Goal: Navigation & Orientation: Find specific page/section

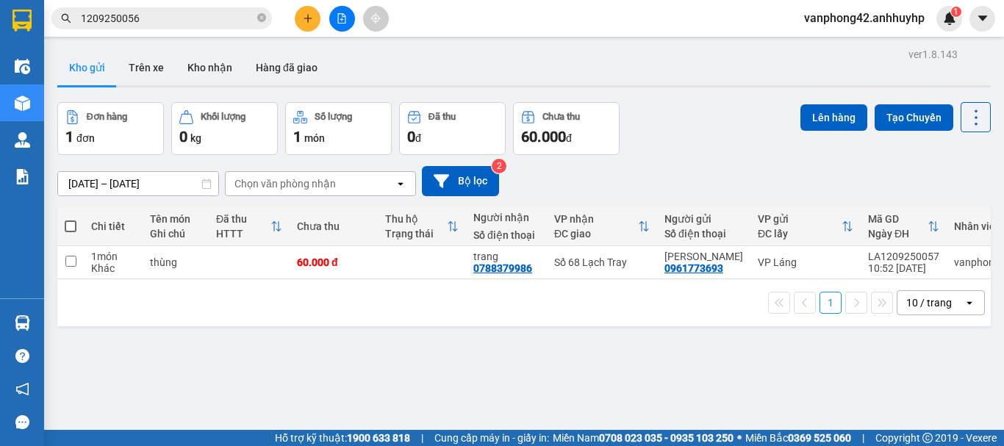
click at [107, 80] on button "Kho gửi" at bounding box center [87, 67] width 60 height 35
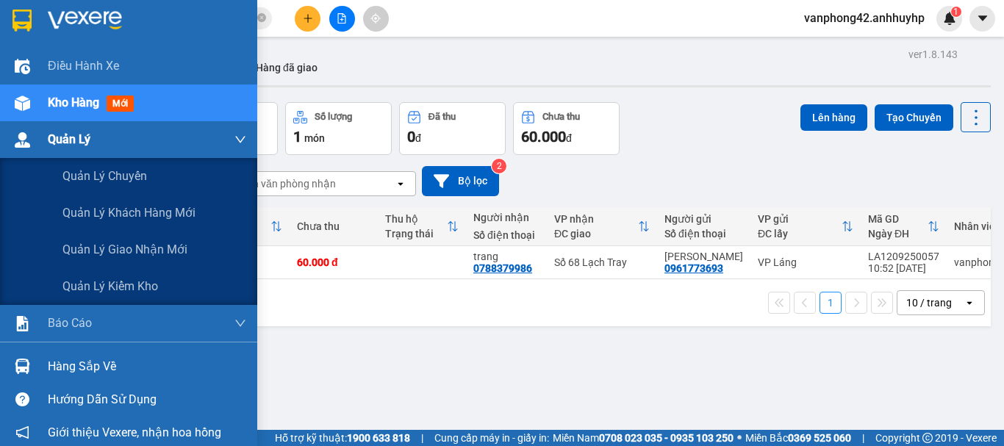
click at [26, 145] on img at bounding box center [22, 139] width 15 height 15
click at [124, 246] on span "Quản lý giao nhận mới" at bounding box center [124, 249] width 125 height 18
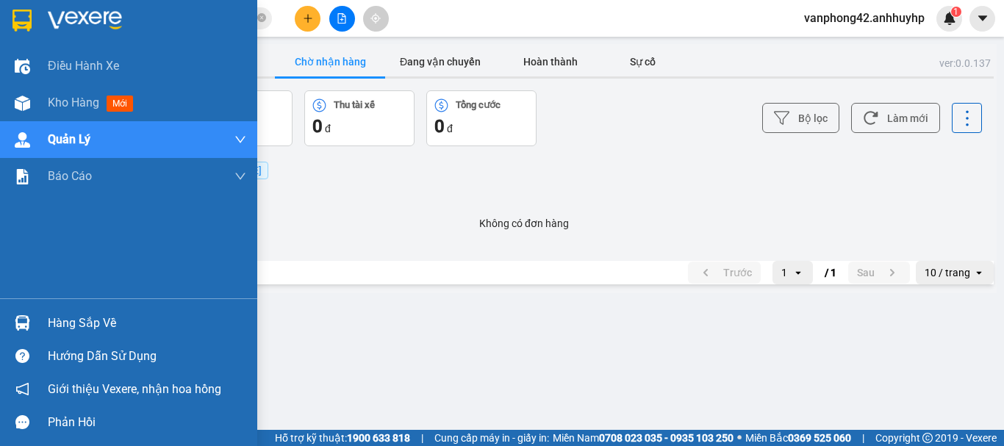
click at [26, 325] on img at bounding box center [22, 322] width 15 height 15
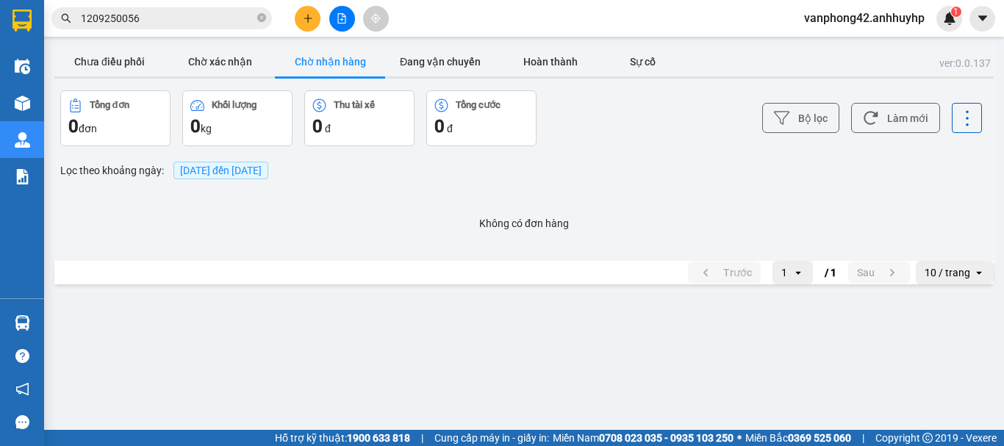
click at [489, 215] on section "Kết quả tìm kiếm ( 1 ) Bộ lọc Mã ĐH Trạng thái Món hàng Thu hộ Tổng cước Chưa c…" at bounding box center [502, 223] width 1004 height 446
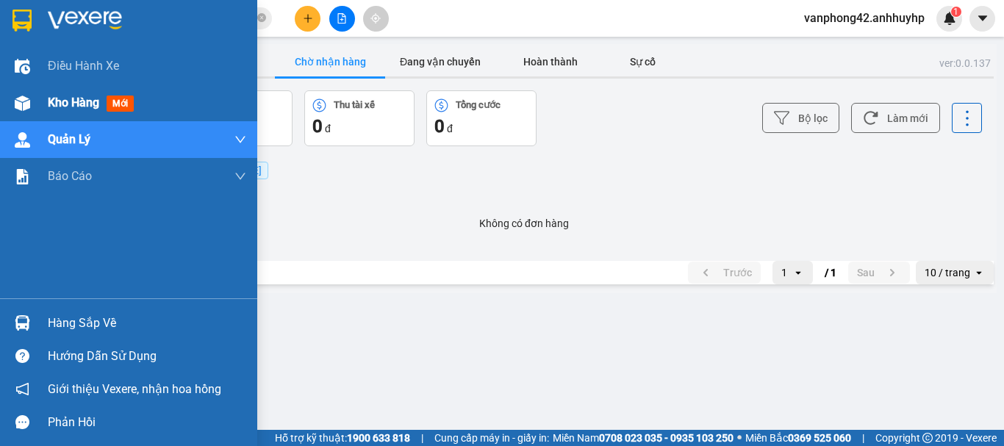
click at [53, 107] on span "Kho hàng" at bounding box center [73, 103] width 51 height 14
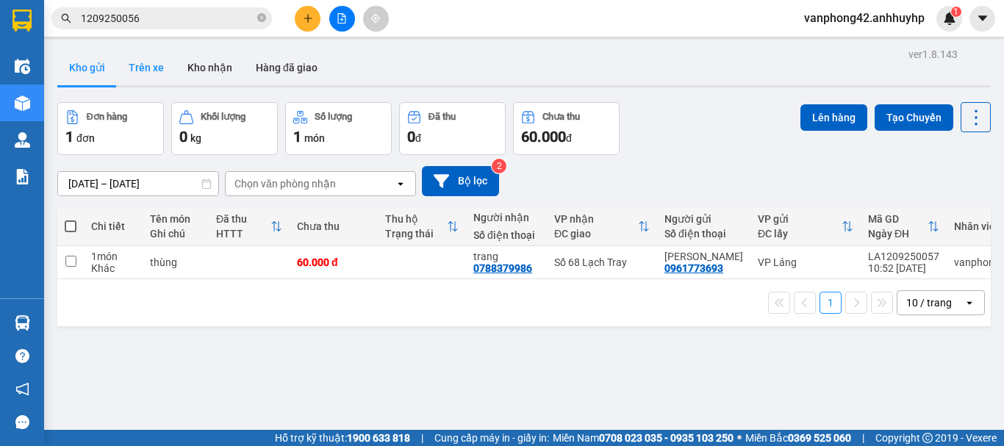
click at [163, 76] on button "Trên xe" at bounding box center [146, 67] width 59 height 35
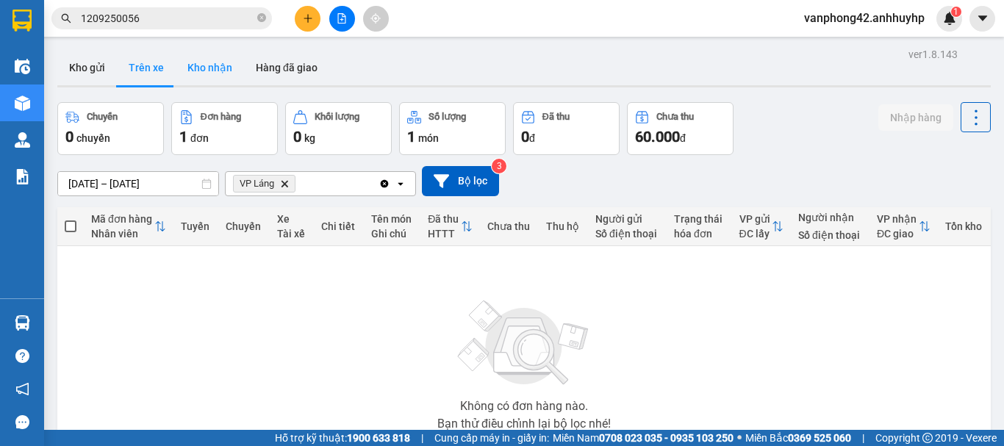
click at [206, 72] on button "Kho nhận" at bounding box center [210, 67] width 68 height 35
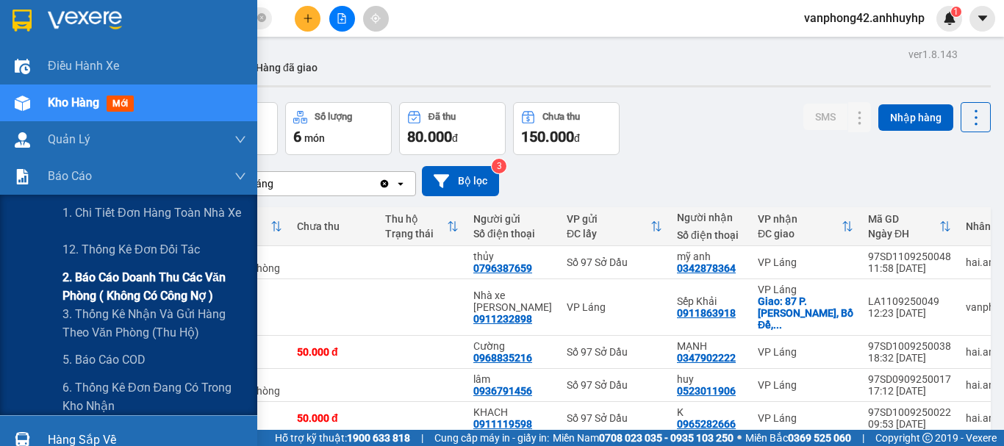
click at [115, 287] on span "2. Báo cáo doanh thu các văn phòng ( không có công nợ )" at bounding box center [154, 286] width 184 height 37
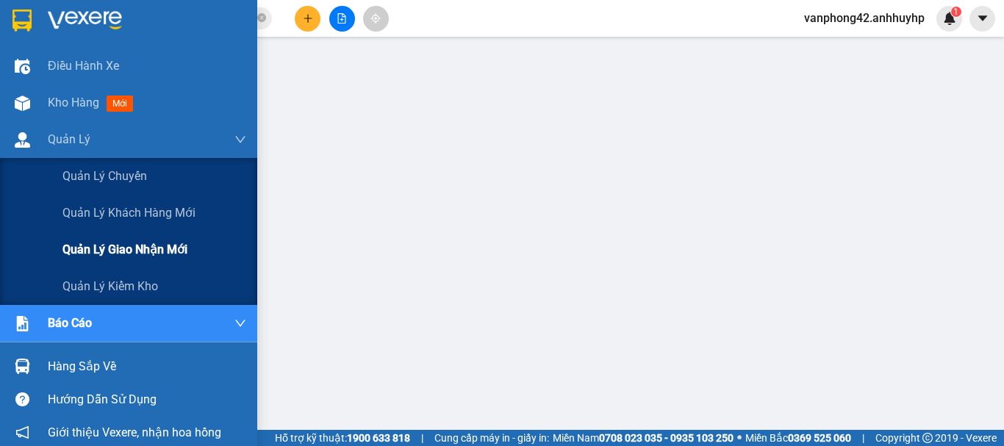
click at [155, 250] on span "Quản lý giao nhận mới" at bounding box center [124, 249] width 125 height 18
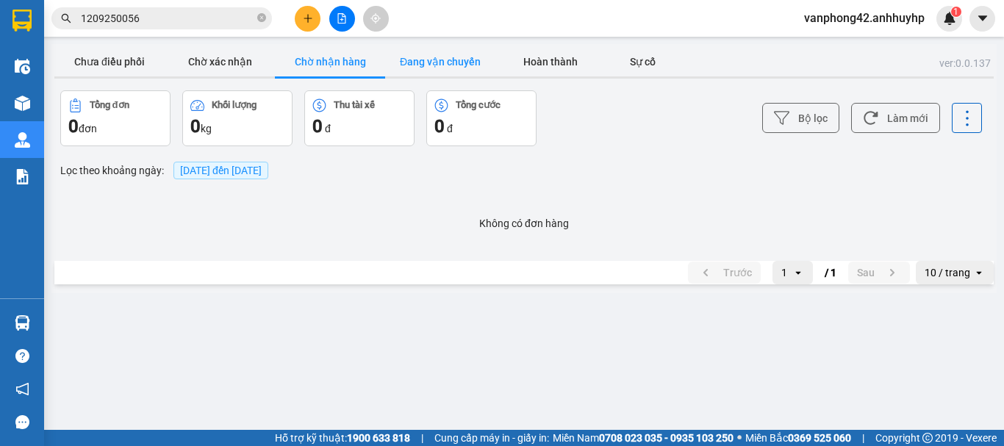
click at [447, 60] on button "Đang vận chuyển" at bounding box center [440, 61] width 110 height 29
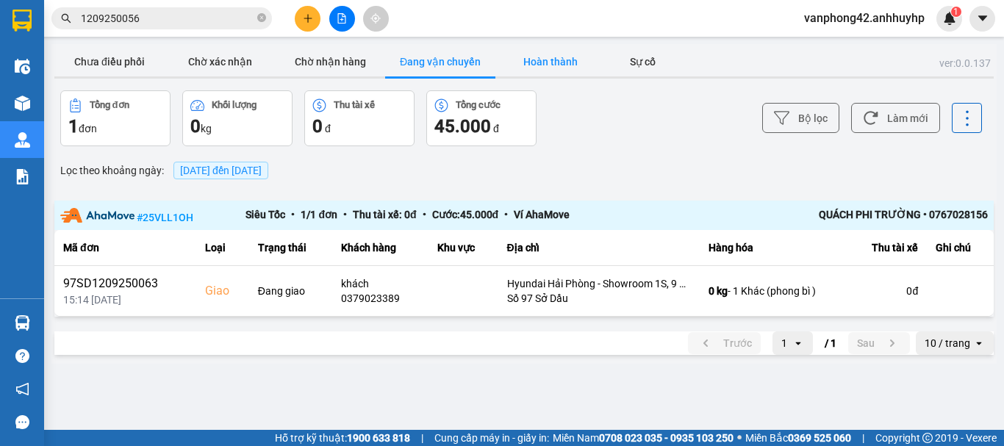
click at [562, 62] on button "Hoàn thành" at bounding box center [550, 61] width 110 height 29
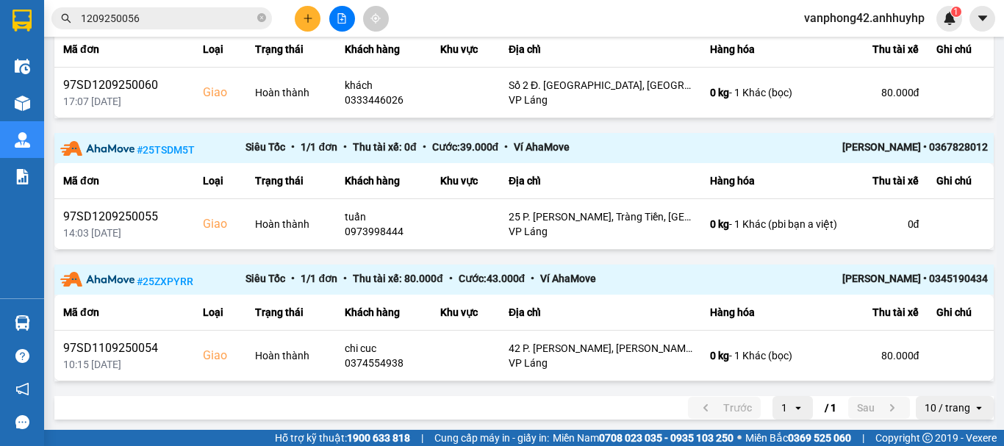
scroll to position [336, 0]
